Goal: Task Accomplishment & Management: Manage account settings

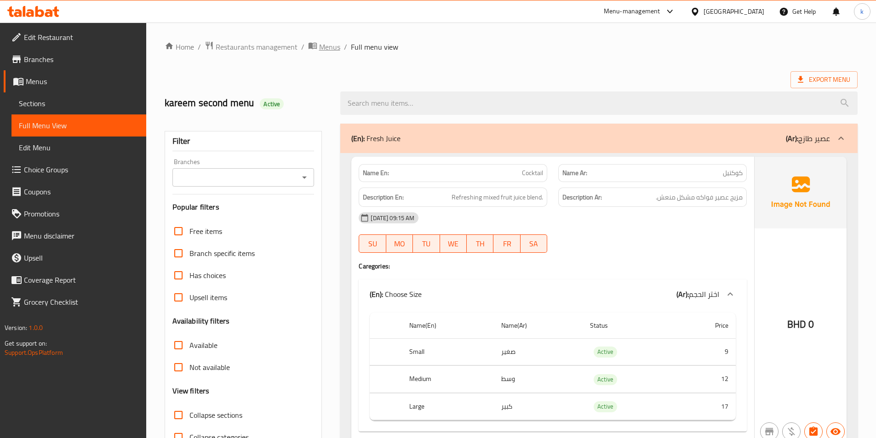
click at [315, 49] on icon "breadcrumb" at bounding box center [312, 46] width 8 height 6
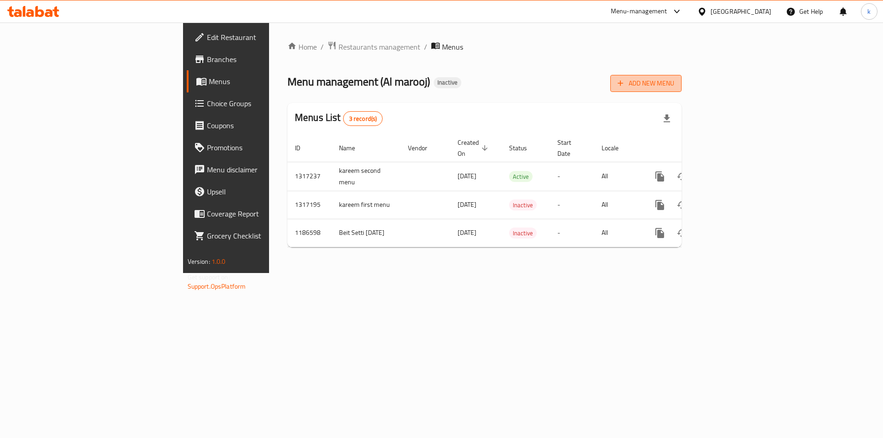
click at [625, 79] on icon "button" at bounding box center [620, 83] width 9 height 9
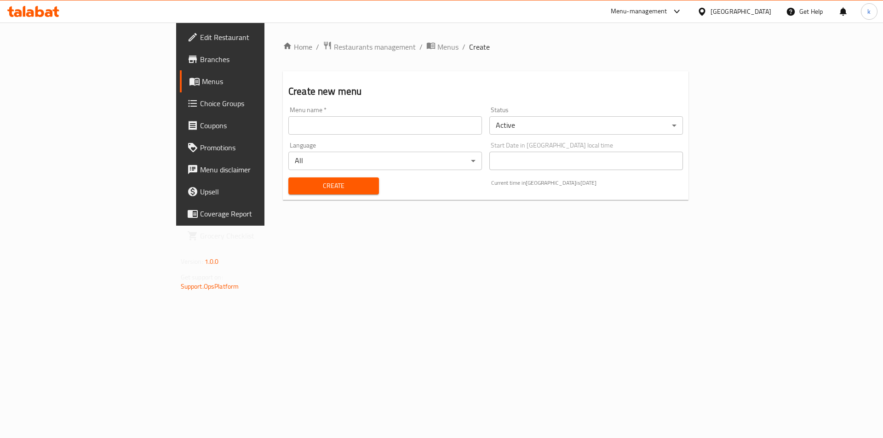
click at [330, 135] on div "Menu name   * Menu name *" at bounding box center [385, 120] width 201 height 35
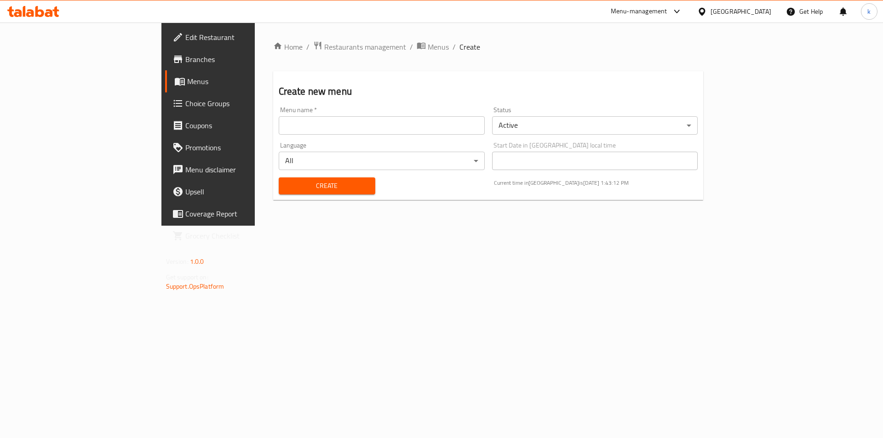
click at [333, 129] on input "text" at bounding box center [382, 125] width 206 height 18
type input "third menu kareem"
click at [286, 183] on span "Create" at bounding box center [327, 186] width 82 height 12
click at [417, 46] on icon "breadcrumb" at bounding box center [421, 45] width 9 height 9
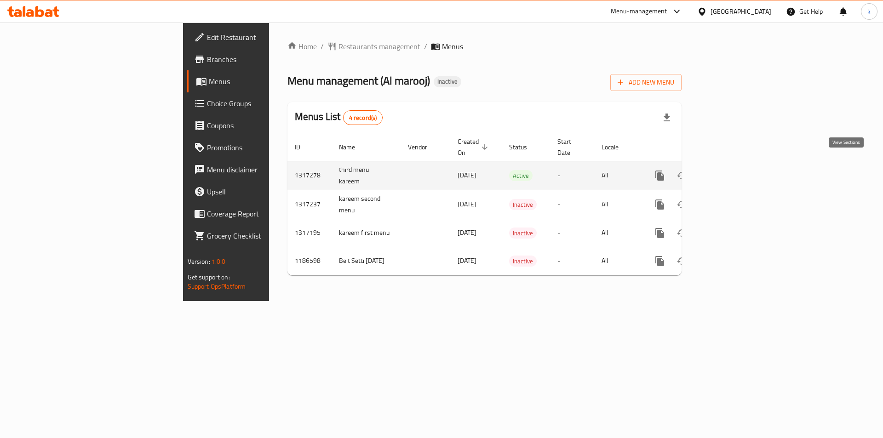
click at [737, 165] on link "enhanced table" at bounding box center [726, 176] width 22 height 22
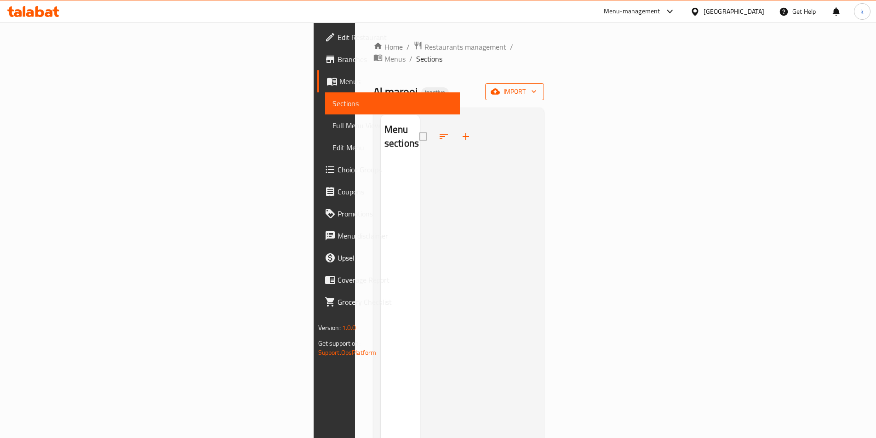
click at [537, 86] on span "import" at bounding box center [515, 92] width 44 height 12
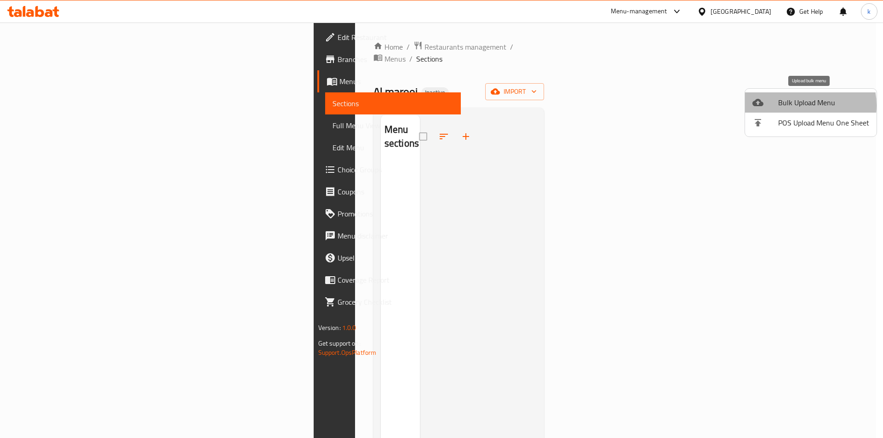
click at [798, 105] on span "Bulk Upload Menu" at bounding box center [823, 102] width 91 height 11
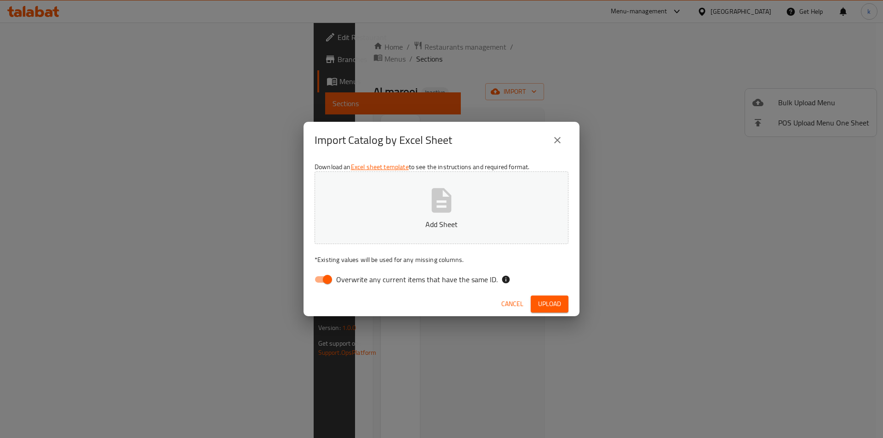
click at [324, 279] on input "Overwrite any current items that have the same ID." at bounding box center [327, 279] width 52 height 17
checkbox input "false"
click at [399, 223] on p "Add Sheet" at bounding box center [441, 224] width 225 height 11
click at [541, 300] on span "Upload" at bounding box center [549, 305] width 23 height 12
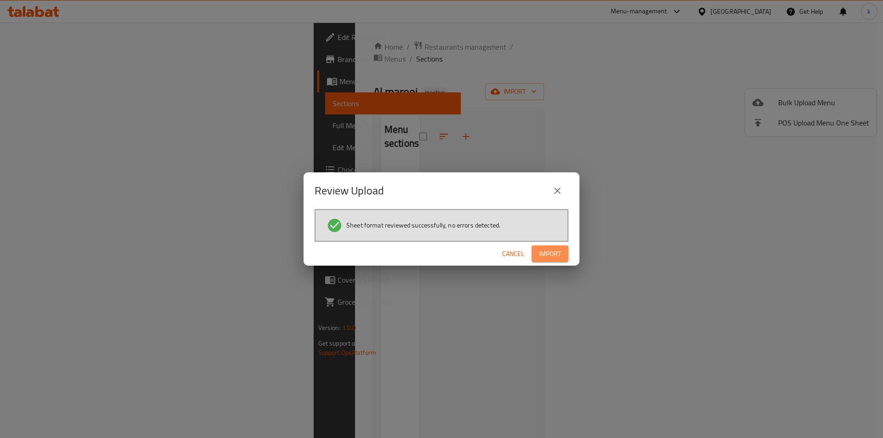
click at [552, 256] on span "Import" at bounding box center [550, 254] width 22 height 12
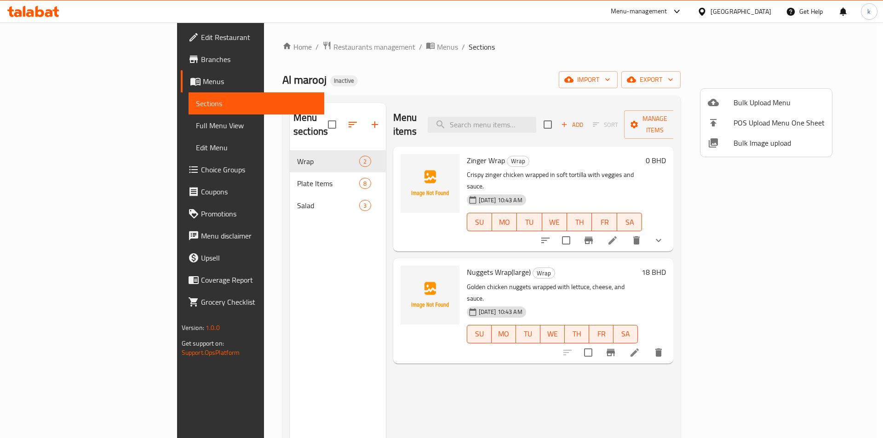
click at [79, 127] on div at bounding box center [441, 219] width 883 height 438
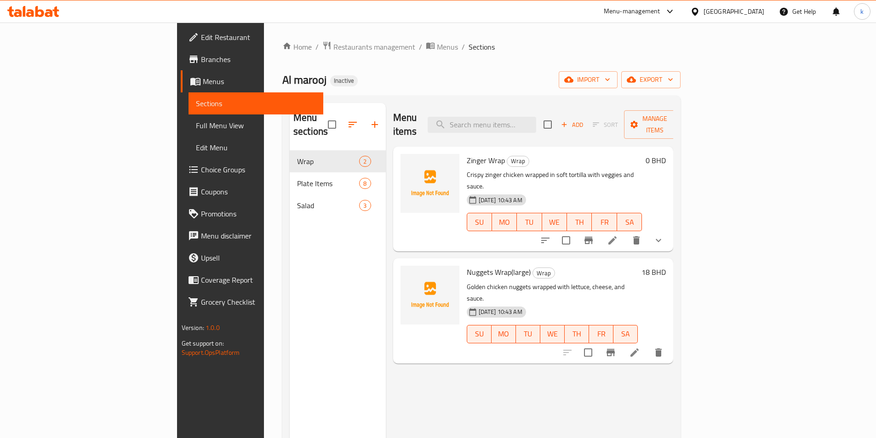
click at [196, 120] on span "Full Menu View" at bounding box center [256, 125] width 120 height 11
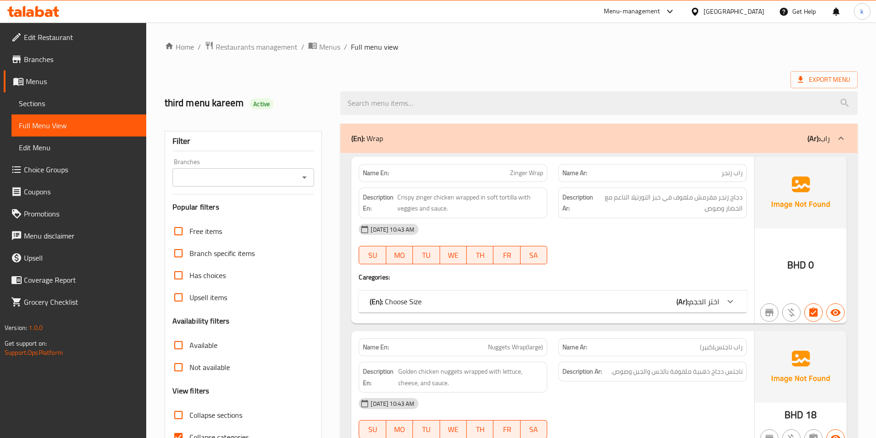
click at [550, 245] on div "SU MO TU WE TH FR SA" at bounding box center [453, 255] width 200 height 29
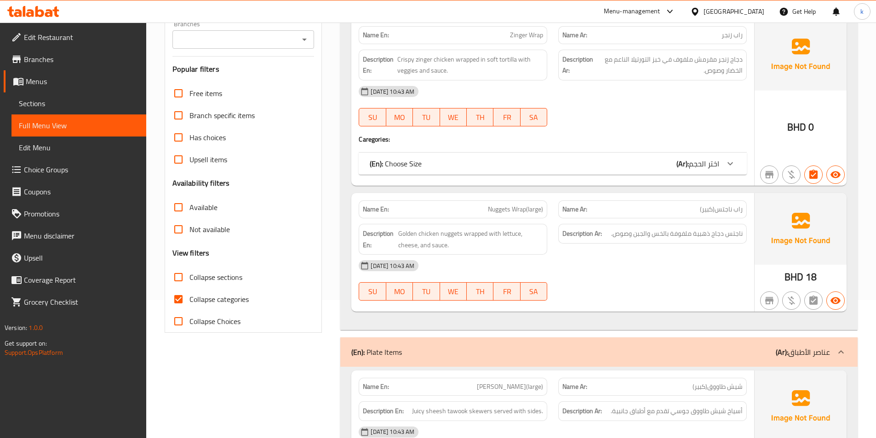
click at [219, 298] on span "Collapse categories" at bounding box center [219, 299] width 59 height 11
click at [190, 298] on input "Collapse categories" at bounding box center [178, 299] width 22 height 22
checkbox input "false"
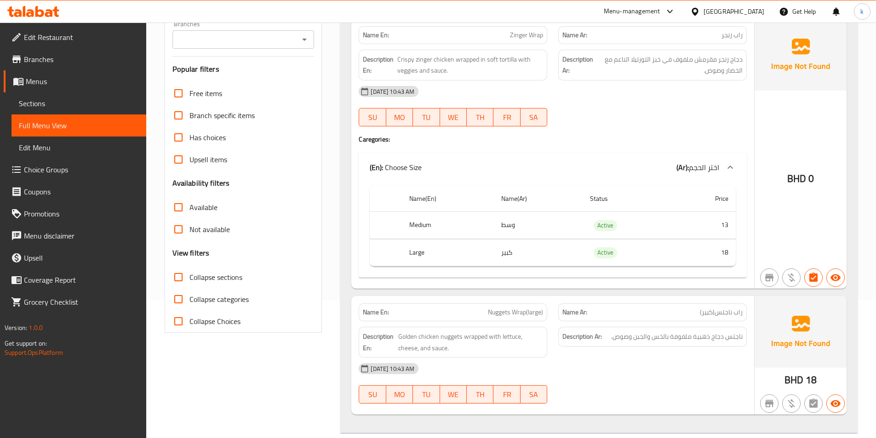
click at [355, 203] on div "Name En: Zinger Wrap Name Ar: راب زنجر Description En: Crispy zinger chicken wr…" at bounding box center [552, 154] width 403 height 270
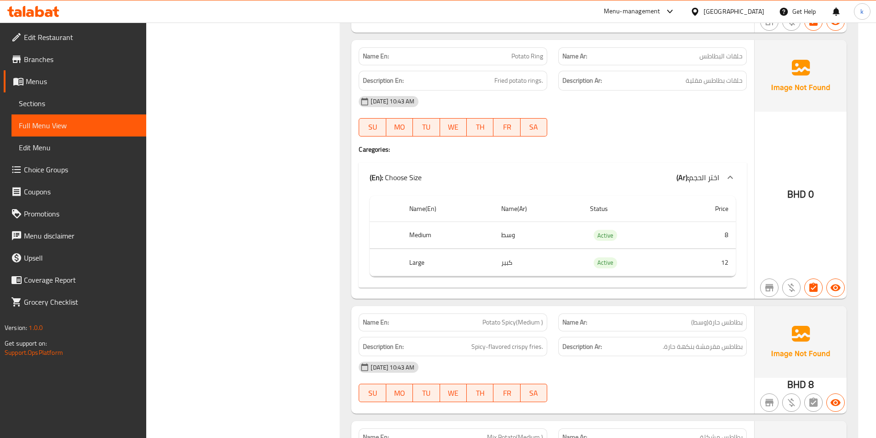
scroll to position [954, 0]
click at [475, 321] on p "Name En: Potato Spicy(Medium )" at bounding box center [453, 322] width 180 height 10
click at [476, 321] on p "Name En: Potato Spicy(Medium )" at bounding box center [453, 322] width 180 height 10
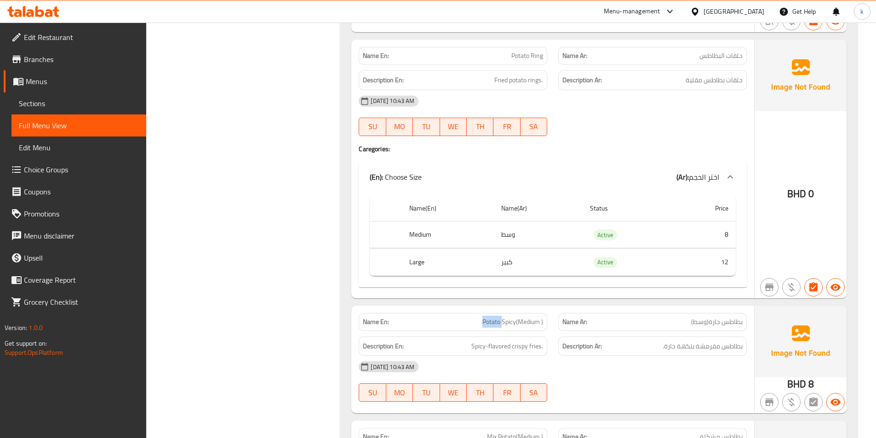
click at [476, 321] on p "Name En: Potato Spicy(Medium )" at bounding box center [453, 322] width 180 height 10
copy span "Potato Spicy"
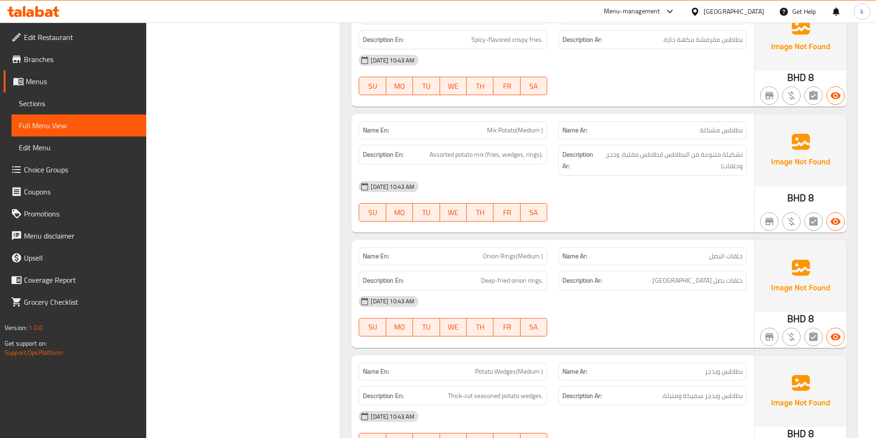
scroll to position [1222, 0]
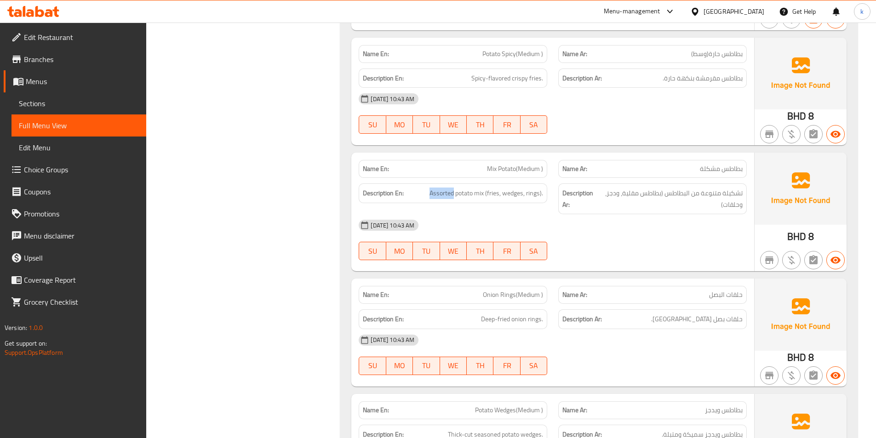
drag, startPoint x: 431, startPoint y: 195, endPoint x: 453, endPoint y: 200, distance: 22.7
click at [453, 200] on div "Description En: Assorted potato mix (fries, wedges, rings)." at bounding box center [453, 194] width 189 height 20
copy span "Assorted"
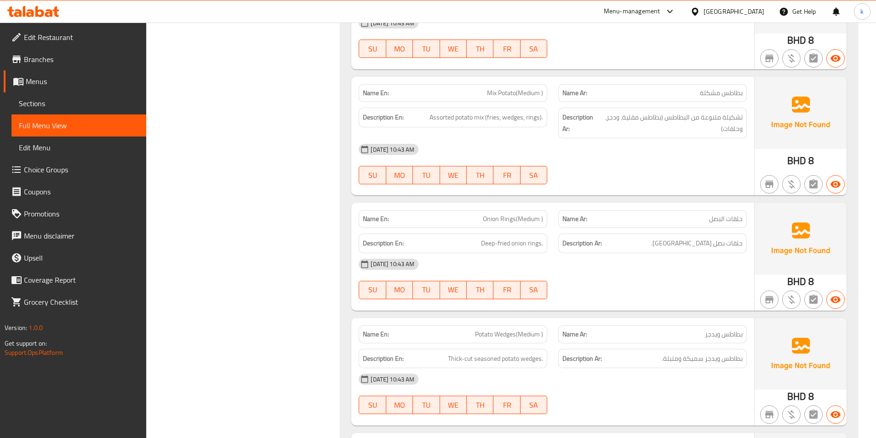
scroll to position [1313, 0]
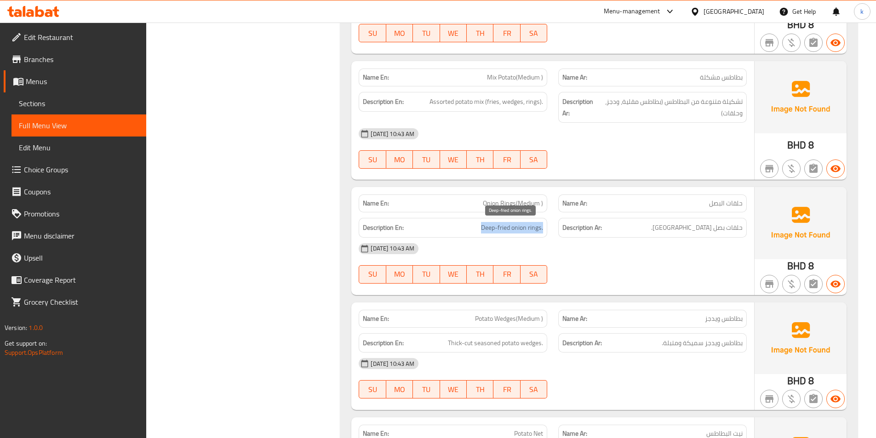
drag, startPoint x: 478, startPoint y: 226, endPoint x: 543, endPoint y: 231, distance: 65.0
click at [543, 231] on h6 "Description En: Deep-fried onion rings." at bounding box center [453, 228] width 180 height 12
copy span "Deep-fried onion rings."
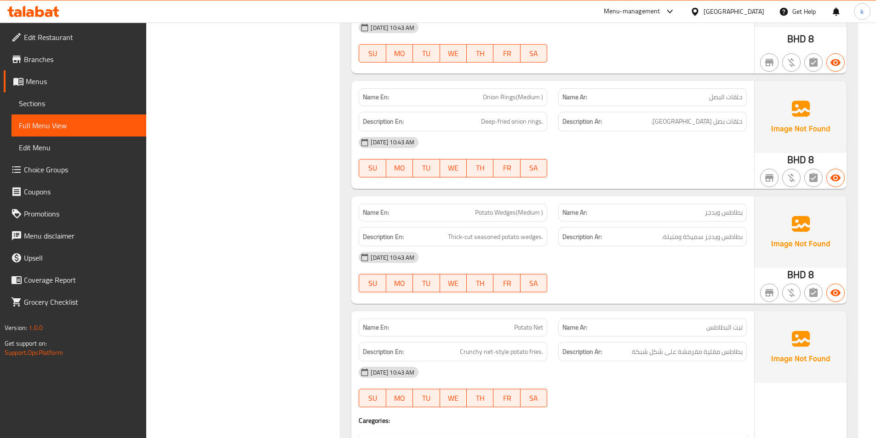
scroll to position [1450, 0]
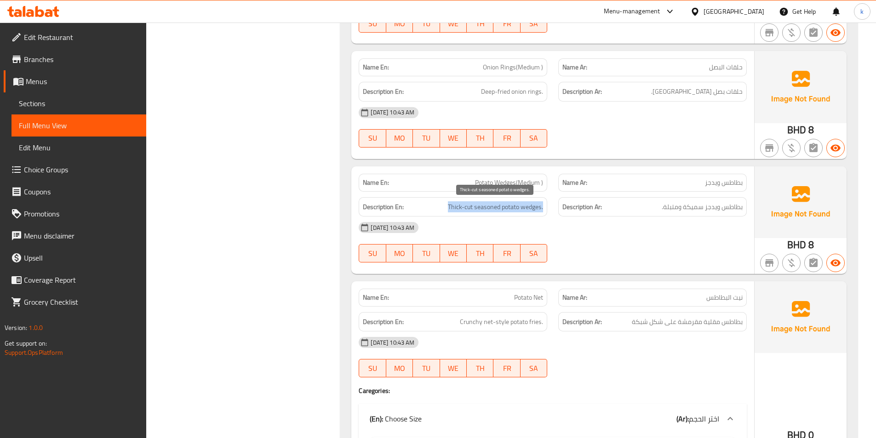
drag, startPoint x: 431, startPoint y: 201, endPoint x: 545, endPoint y: 212, distance: 113.7
click at [545, 212] on div "Description En: Thick-cut seasoned potato wedges." at bounding box center [453, 207] width 189 height 20
copy span "Thick-cut seasoned potato wedges."
click at [505, 183] on span "Potato Wedges(Medium )" at bounding box center [509, 183] width 68 height 10
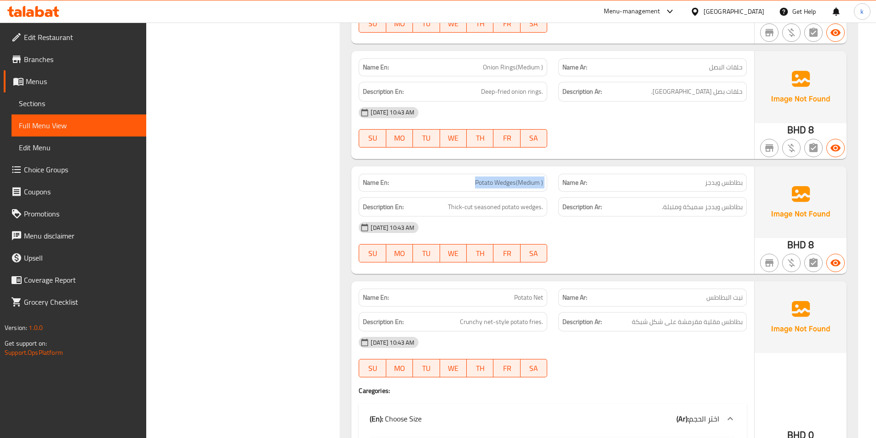
click at [505, 183] on span "Potato Wedges(Medium )" at bounding box center [509, 183] width 68 height 10
copy span "Potato Wedges(Medium )"
drag, startPoint x: 443, startPoint y: 321, endPoint x: 544, endPoint y: 330, distance: 101.1
click at [544, 330] on div "Description En: Crunchy net-style potato fries." at bounding box center [453, 322] width 189 height 20
copy span "Crunchy net-style potato fries."
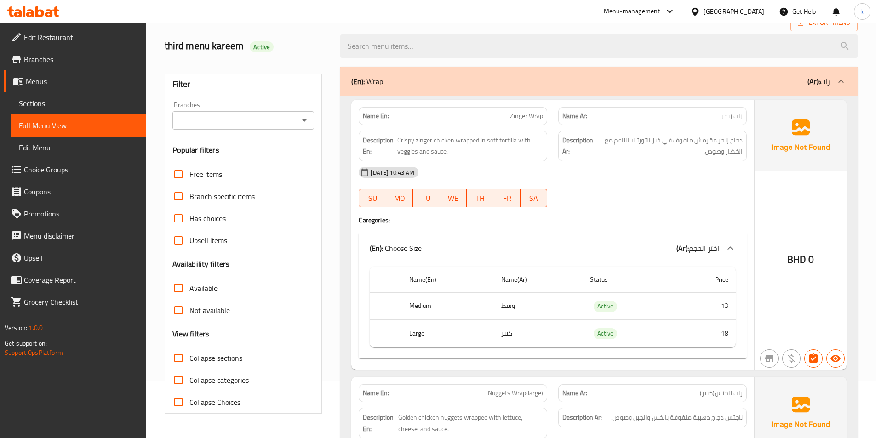
scroll to position [0, 0]
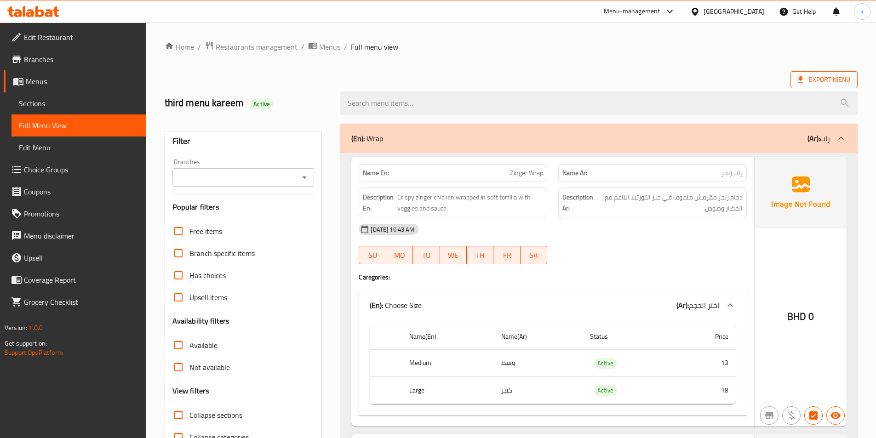
click at [808, 73] on span "Export Menu" at bounding box center [824, 79] width 67 height 17
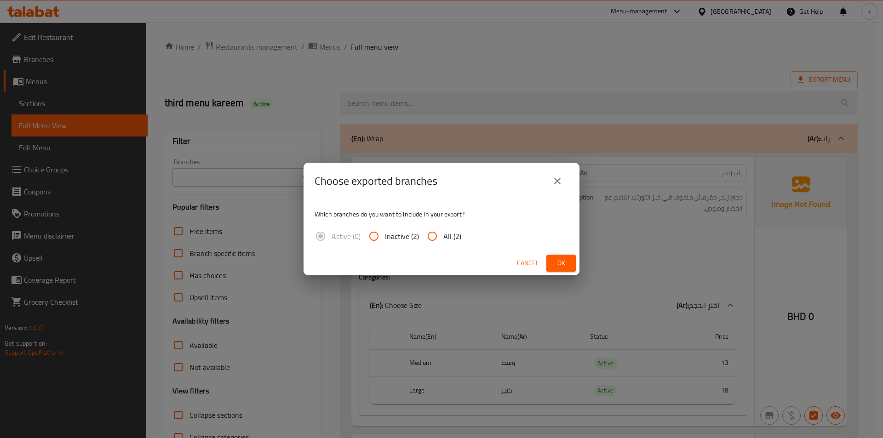
click at [558, 183] on icon "close" at bounding box center [557, 181] width 11 height 11
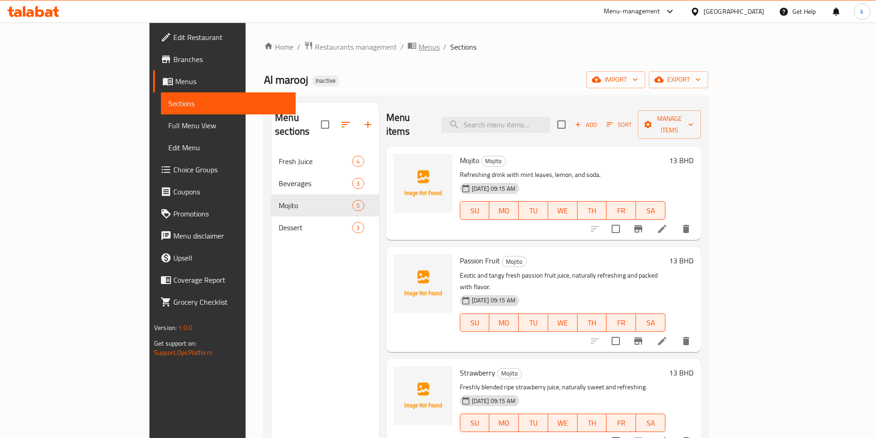
click at [419, 46] on span "Menus" at bounding box center [429, 46] width 21 height 11
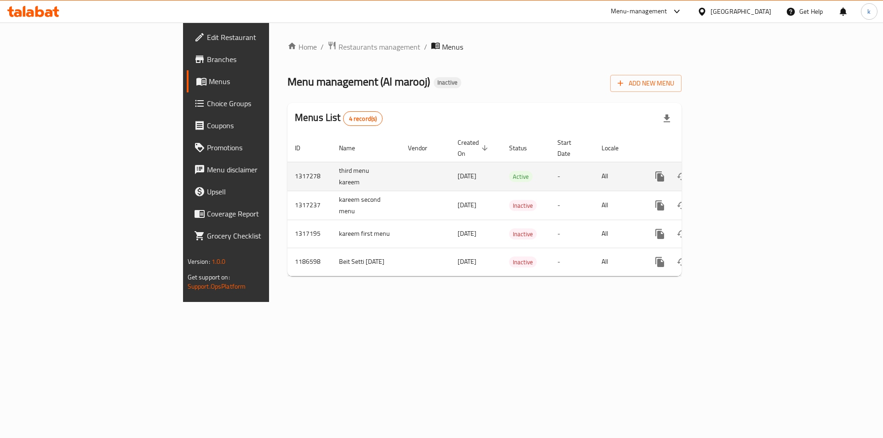
click at [732, 171] on icon "enhanced table" at bounding box center [726, 176] width 11 height 11
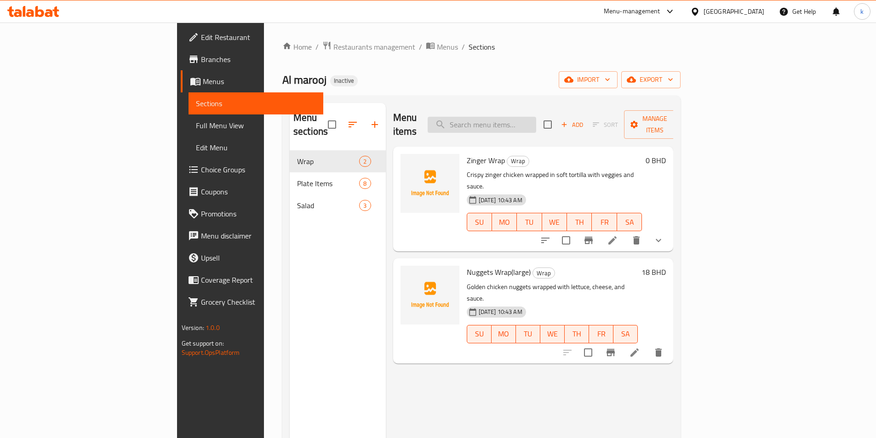
click at [536, 117] on input "search" at bounding box center [482, 125] width 109 height 16
paste input "Potato Wedges(Medium )"
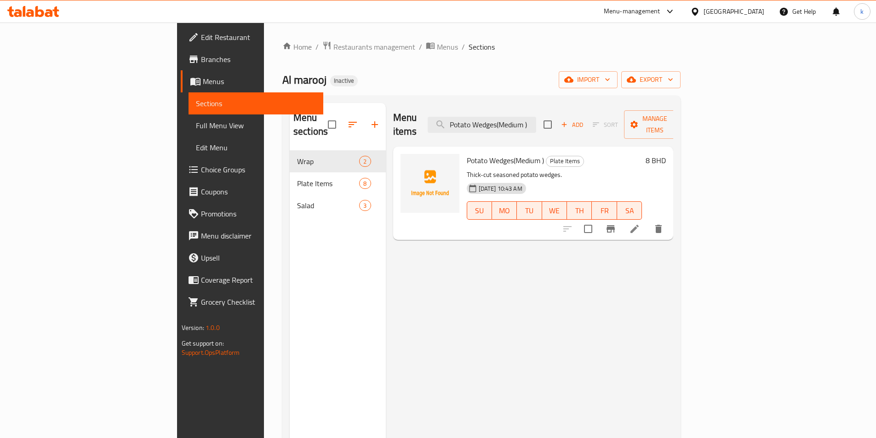
type input "Potato Wedges(Medium )"
click at [648, 221] on li at bounding box center [635, 229] width 26 height 17
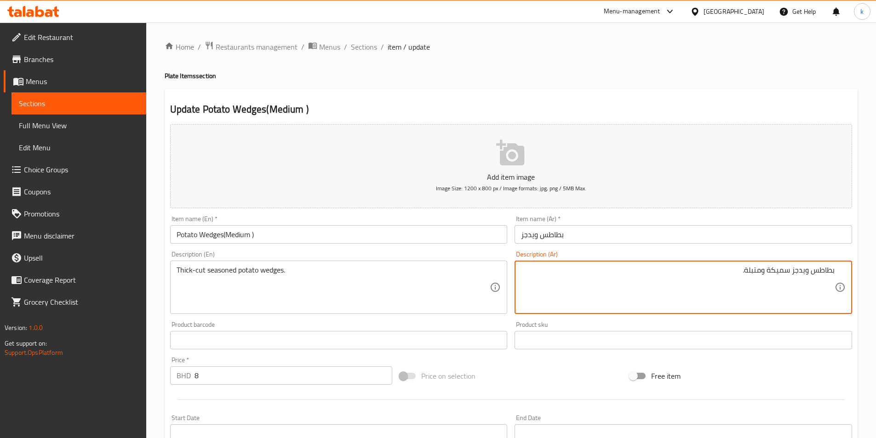
click at [621, 277] on textarea "بطاطس ويدجز سميكة ومتبلة." at bounding box center [678, 288] width 314 height 44
click at [839, 274] on div "بطاطس ويدجز سميكة ومتبلة. Description (Ar)" at bounding box center [684, 287] width 338 height 53
click at [832, 271] on textarea "بطاطس ويدجز سميكة ومتبلة." at bounding box center [678, 288] width 314 height 44
drag, startPoint x: 745, startPoint y: 271, endPoint x: 789, endPoint y: 282, distance: 45.2
click at [789, 282] on textarea "بطاطس ويدجز سميكة ومتبلة." at bounding box center [678, 288] width 314 height 44
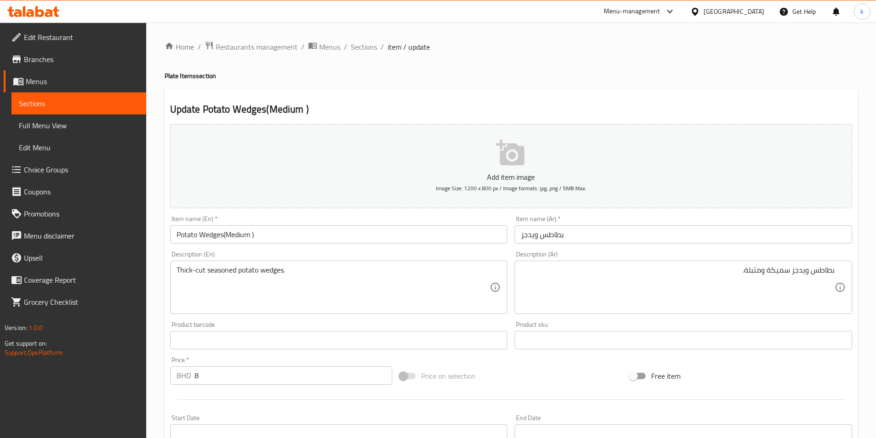
click at [762, 277] on textarea "بطاطس ويدجز سميكة ومتبلة." at bounding box center [678, 288] width 314 height 44
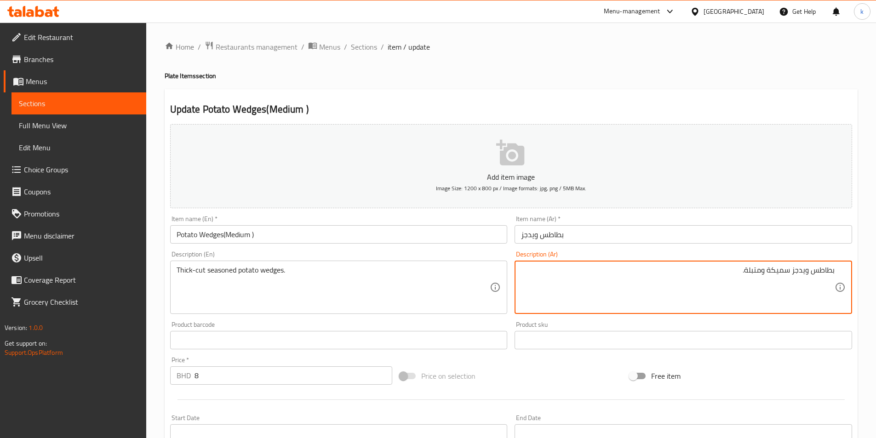
drag, startPoint x: 769, startPoint y: 271, endPoint x: 793, endPoint y: 275, distance: 24.3
click at [793, 275] on textarea "بطاطس ويدجز سميكة ومتبلة." at bounding box center [678, 288] width 314 height 44
click at [840, 274] on div "بطاطس ويدجز ومتبلة. Description (Ar)" at bounding box center [684, 287] width 338 height 53
click at [840, 267] on div "بطاطس ويدجز ومتبلة. Description (Ar)" at bounding box center [684, 287] width 338 height 53
drag, startPoint x: 767, startPoint y: 275, endPoint x: 738, endPoint y: 275, distance: 29.4
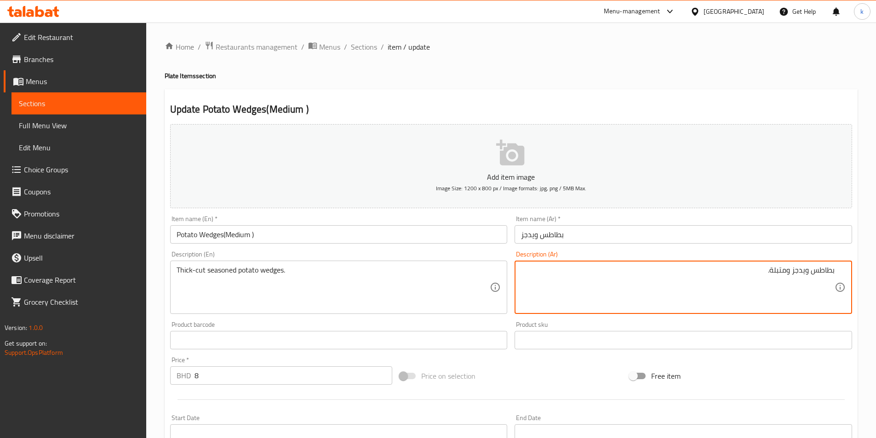
click at [738, 275] on textarea "بطاطس ويدجز ومتبلة." at bounding box center [678, 288] width 314 height 44
drag, startPoint x: 744, startPoint y: 275, endPoint x: 883, endPoint y: 280, distance: 139.0
click at [876, 280] on html "​ Menu-management [GEOGRAPHIC_DATA] Get Help k Edit Restaurant Branches Menus S…" at bounding box center [438, 219] width 876 height 438
paste textarea "قطع سميك"
paste textarea "ومتبلة"
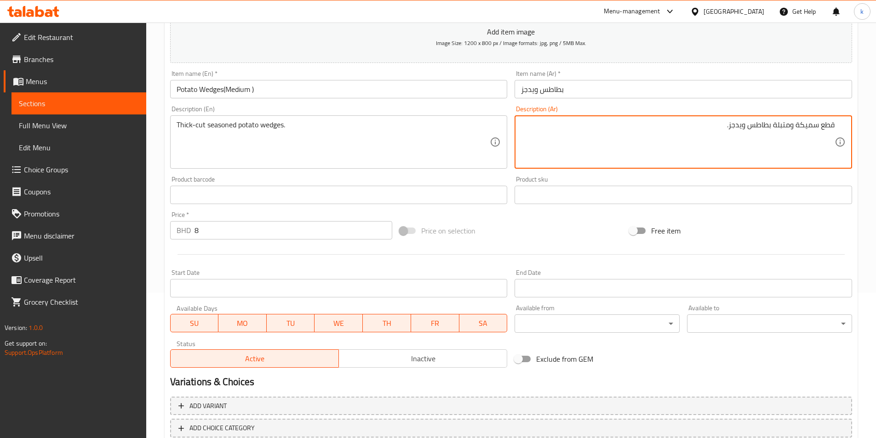
scroll to position [204, 0]
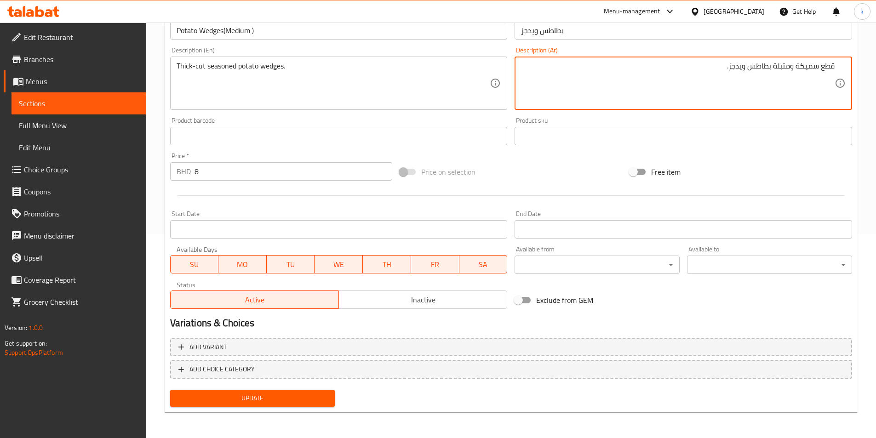
type textarea "قطع سميكة ومتبلة بطاطس ويدجز."
click at [324, 408] on div "Update" at bounding box center [253, 398] width 173 height 24
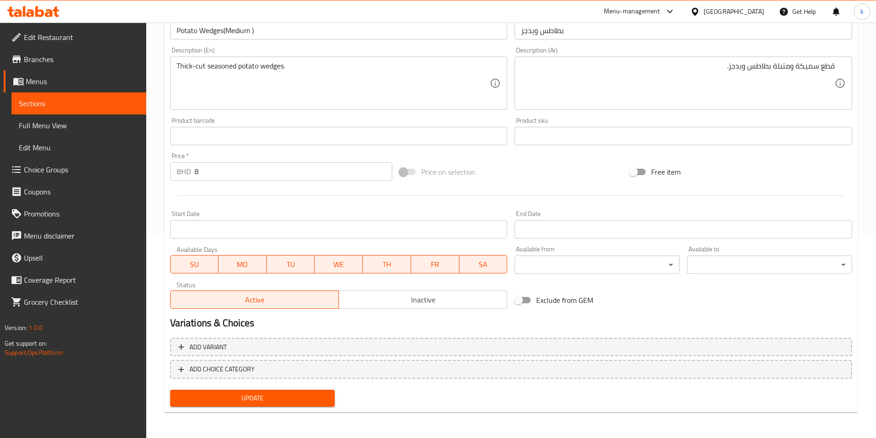
click at [325, 402] on span "Update" at bounding box center [253, 399] width 150 height 12
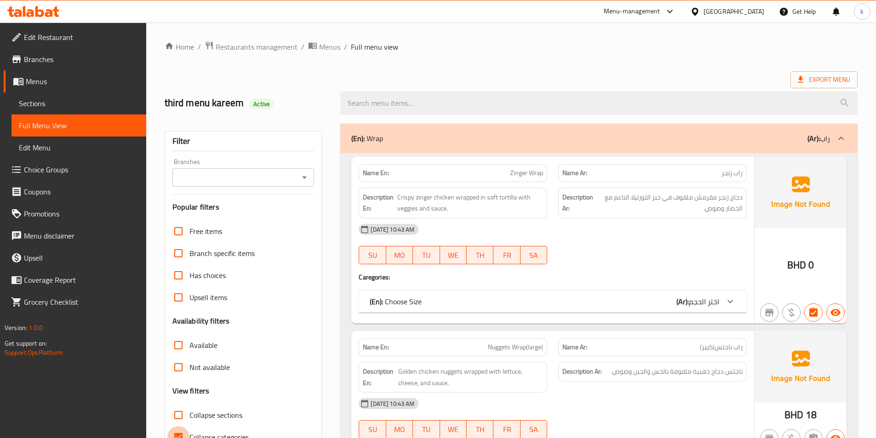
click at [185, 431] on input "Collapse categories" at bounding box center [178, 437] width 22 height 22
checkbox input "false"
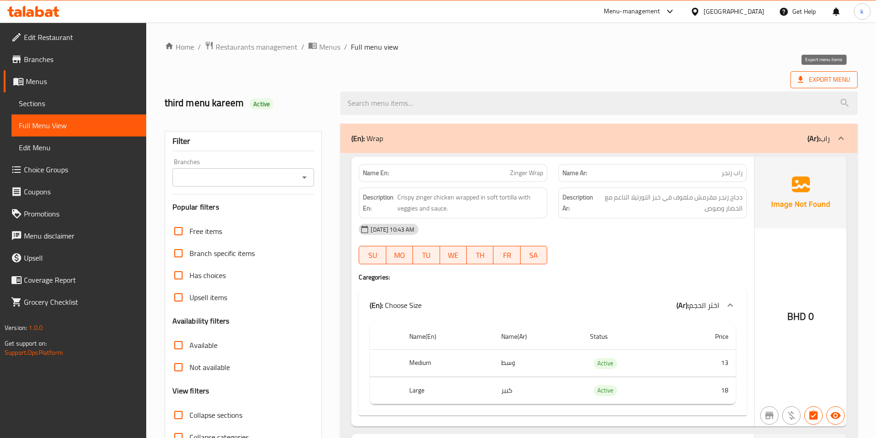
click at [823, 78] on span "Export Menu" at bounding box center [824, 80] width 52 height 12
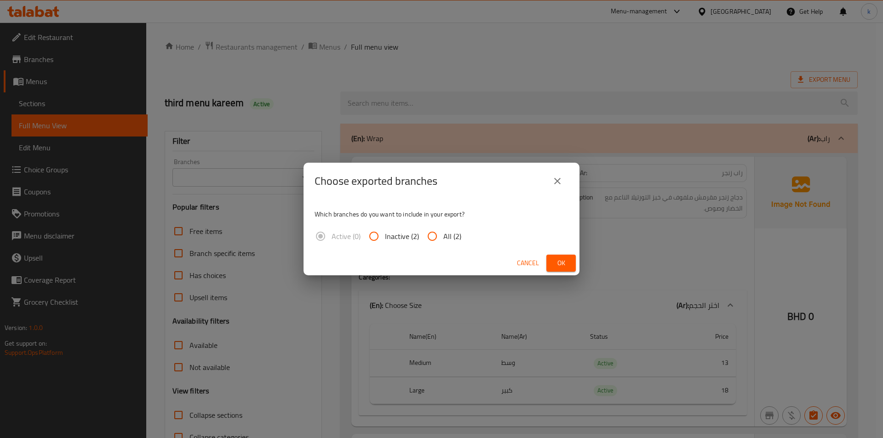
click at [437, 238] on input "All (2)" at bounding box center [432, 236] width 22 height 22
radio input "true"
click at [555, 263] on span "Ok" at bounding box center [561, 264] width 15 height 12
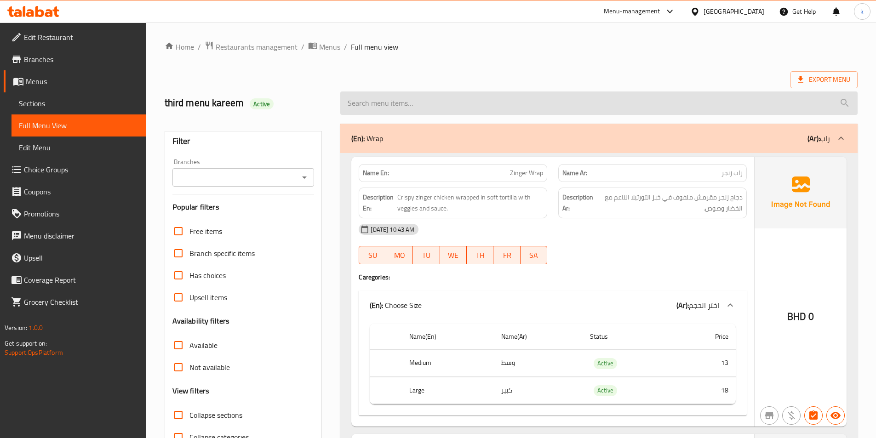
click at [603, 104] on input "search" at bounding box center [599, 103] width 518 height 23
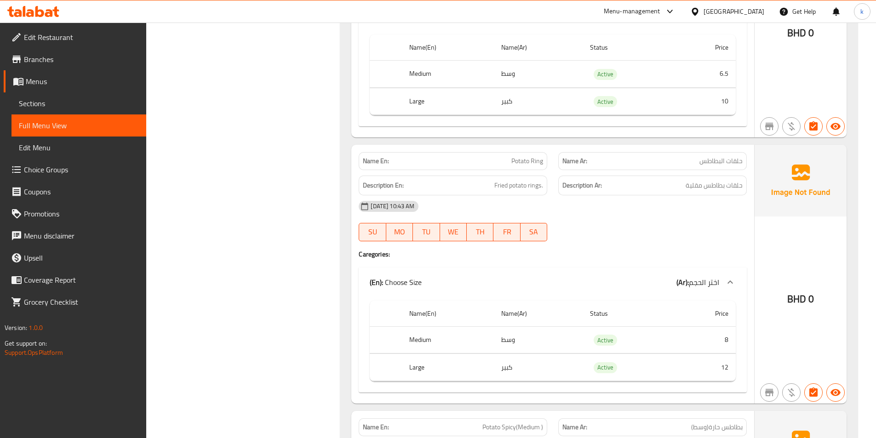
scroll to position [572, 0]
